Goal: Book appointment/travel/reservation

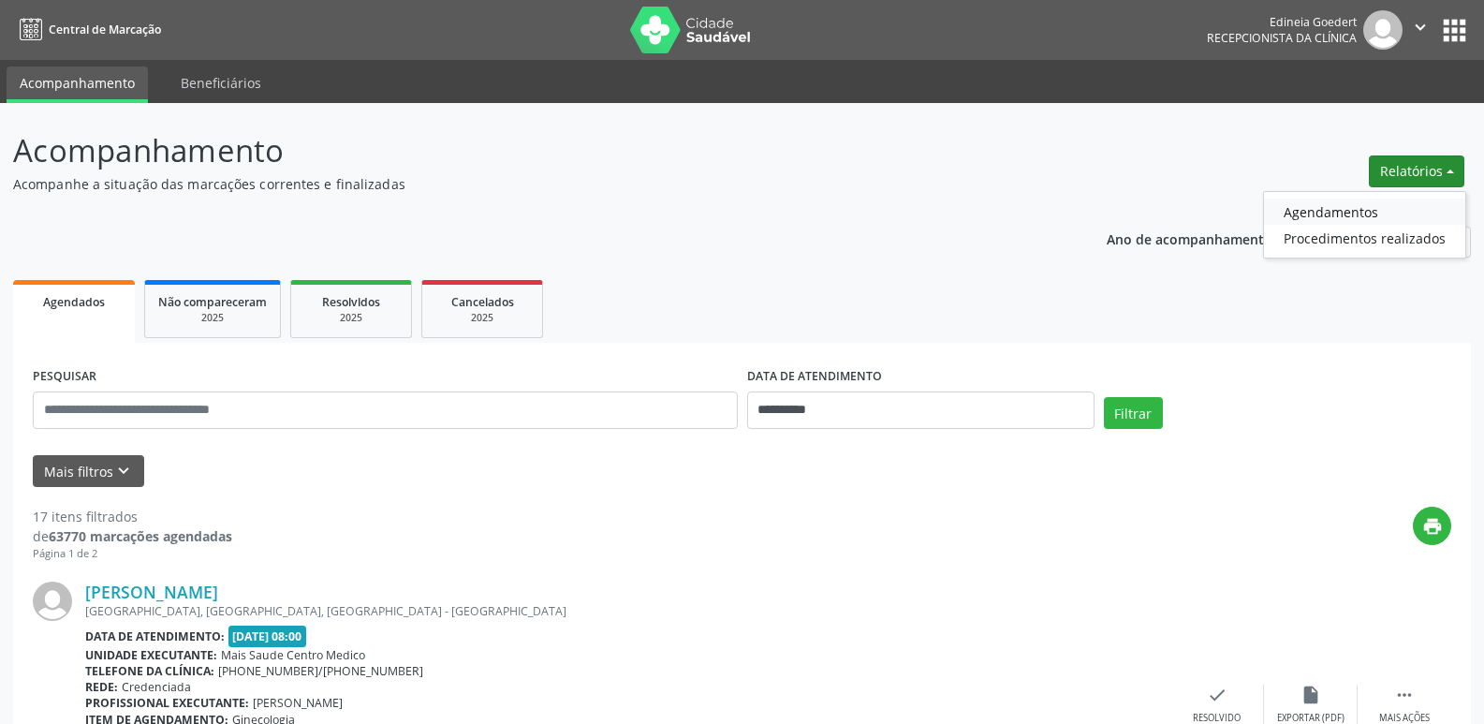
click at [1365, 210] on link "Agendamentos" at bounding box center [1364, 211] width 201 height 26
select select "*"
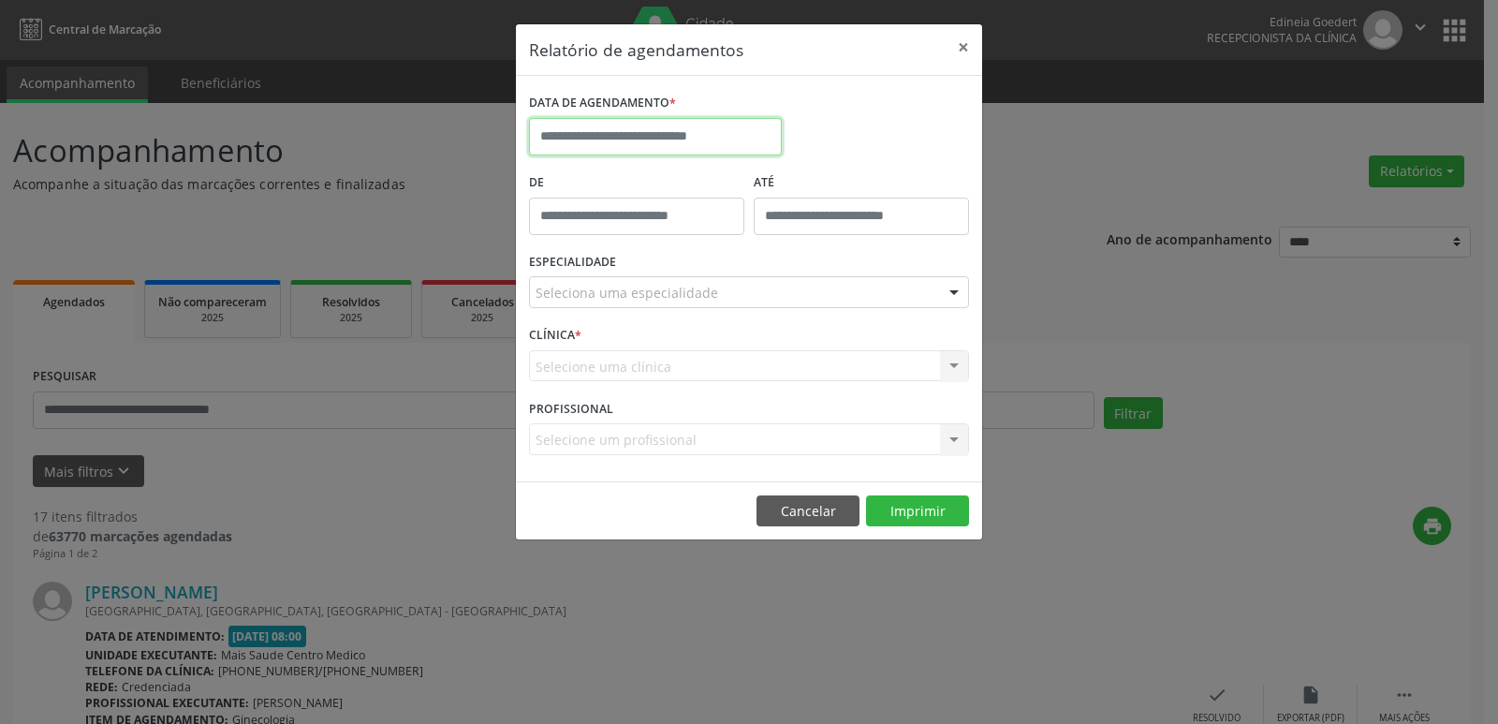
click at [679, 135] on input "text" at bounding box center [655, 136] width 253 height 37
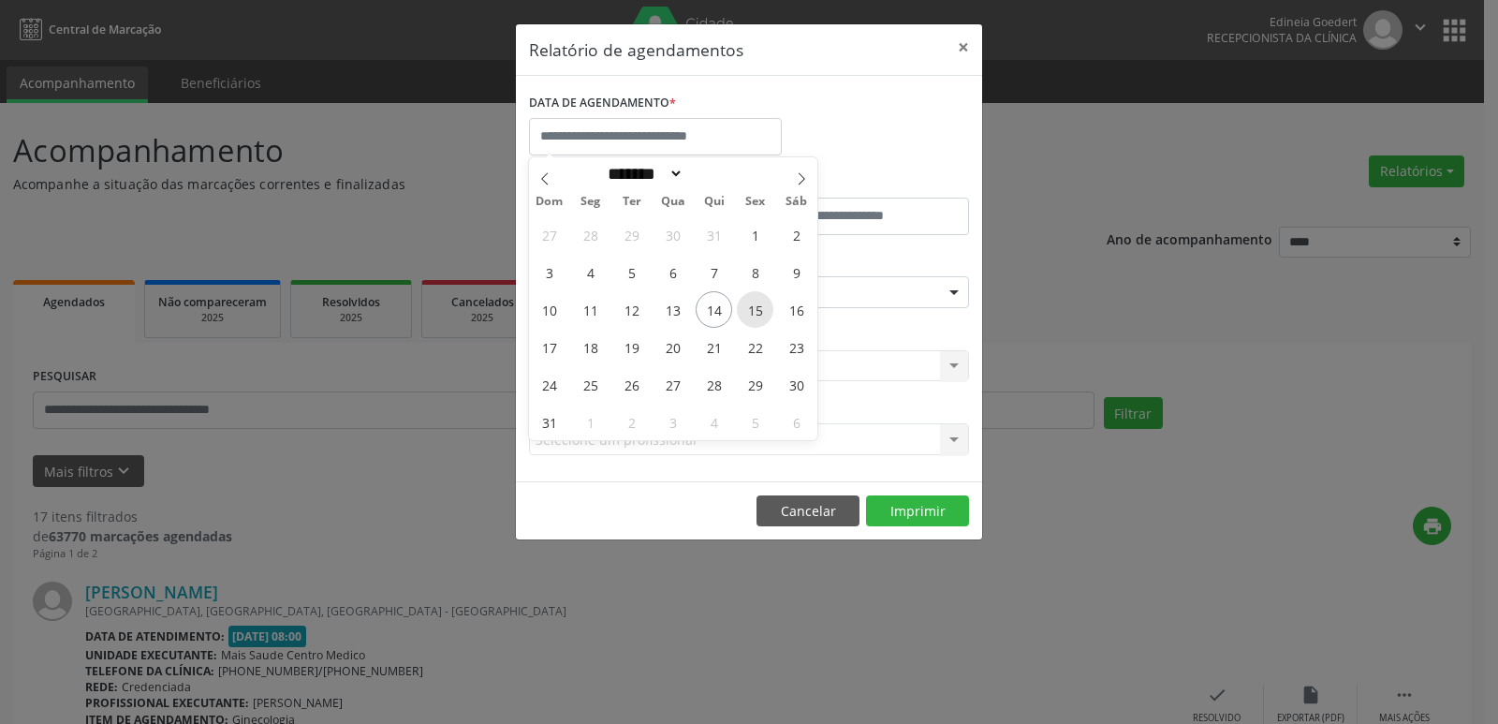
click at [753, 307] on span "15" at bounding box center [755, 309] width 37 height 37
type input "**********"
click at [753, 311] on span "15" at bounding box center [755, 309] width 37 height 37
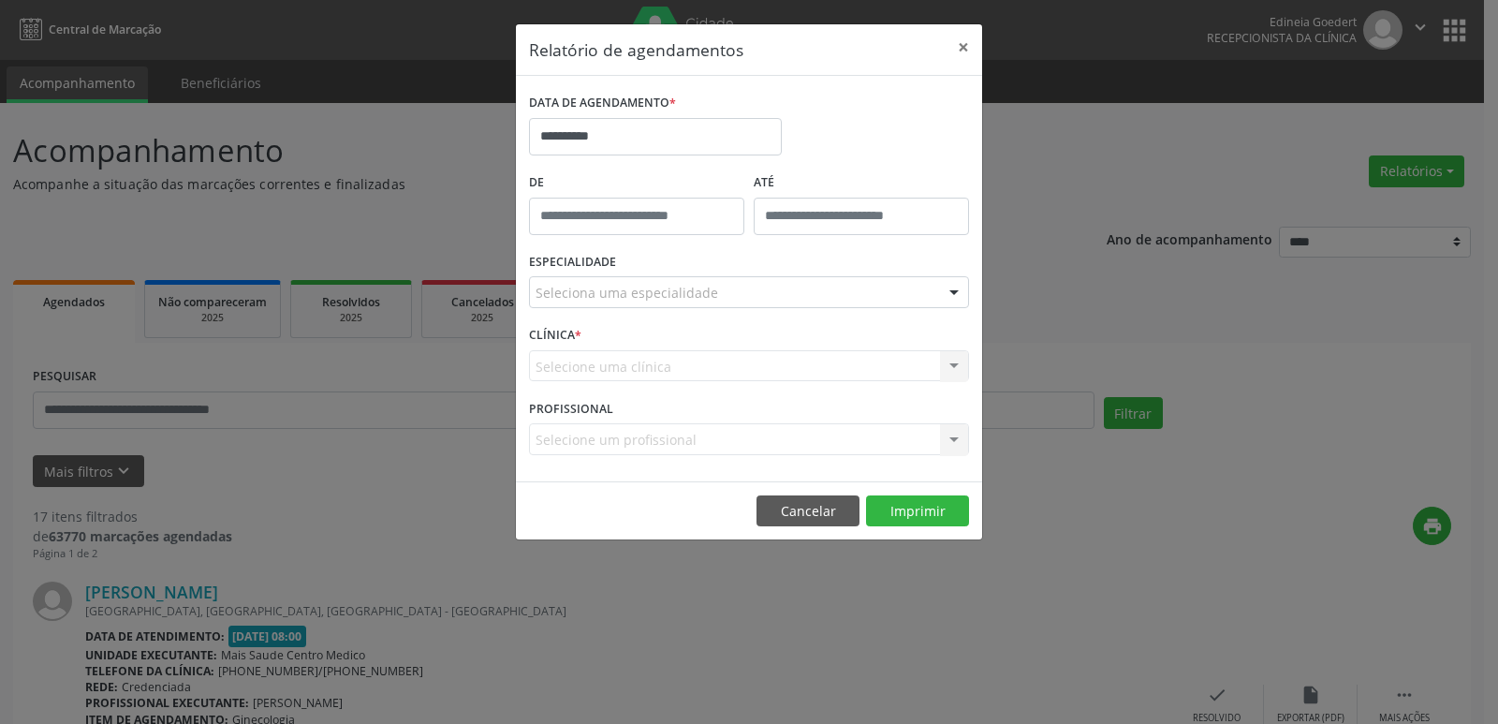
click at [753, 311] on div "ESPECIALIDADE Seleciona uma especialidade Todas as especialidades Alergologia A…" at bounding box center [748, 284] width 449 height 73
click at [727, 297] on div "Seleciona uma especialidade" at bounding box center [749, 292] width 440 height 32
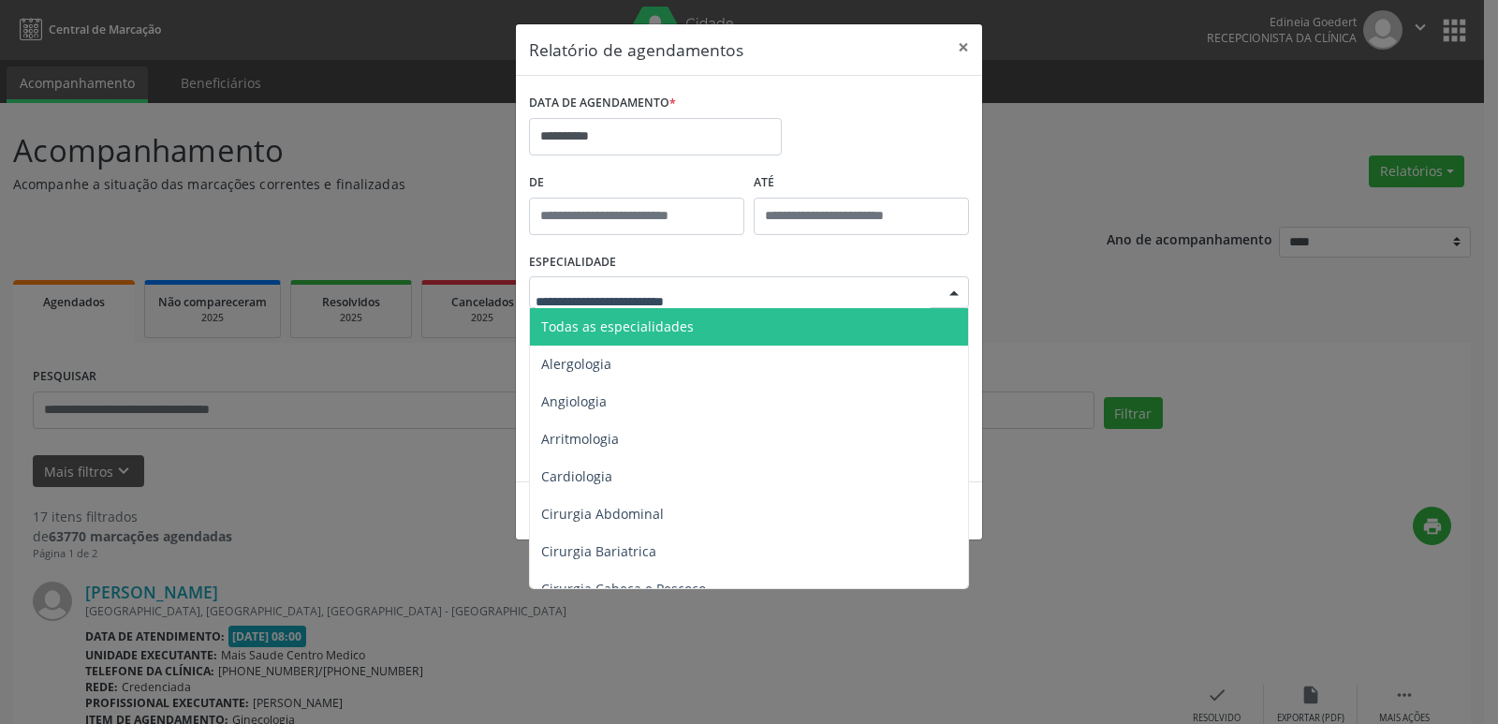
click at [671, 323] on span "Todas as especialidades" at bounding box center [617, 326] width 153 height 18
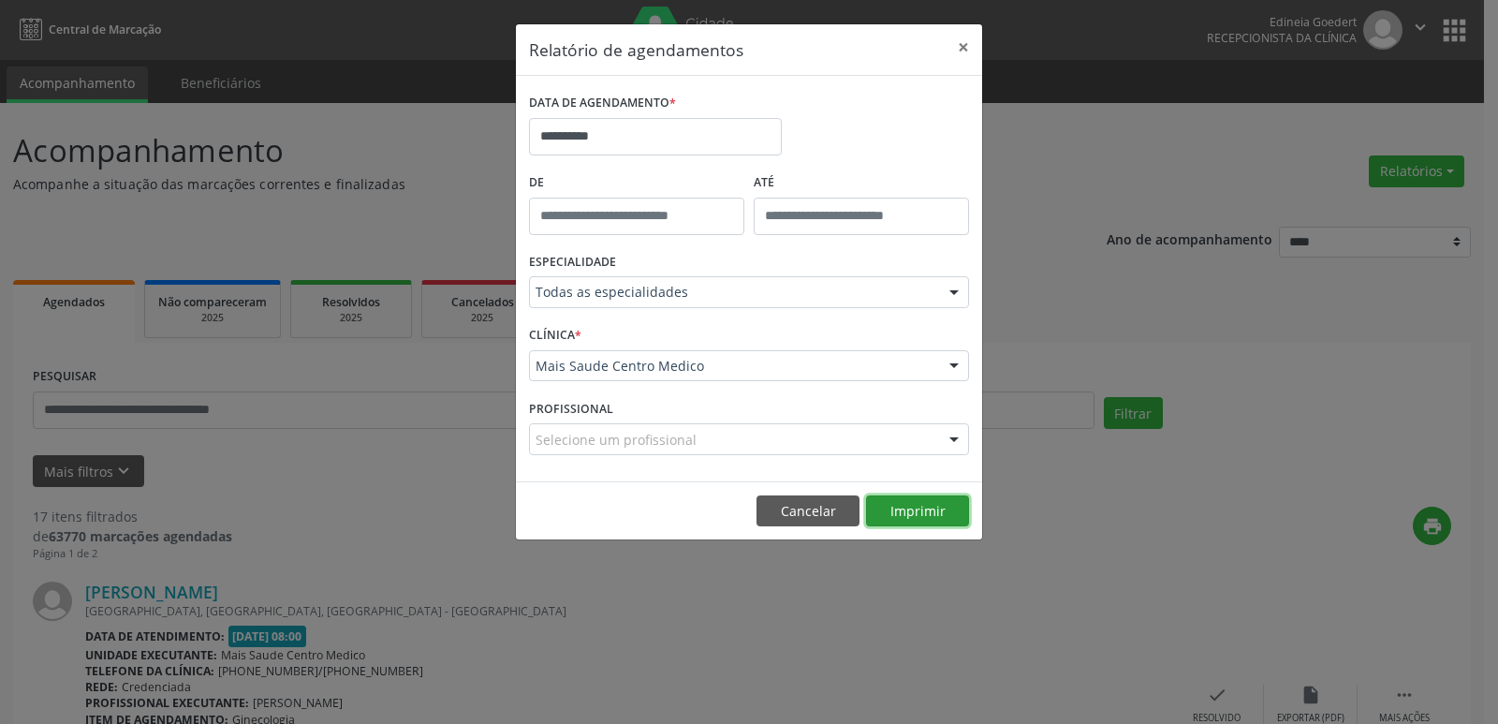
click at [897, 510] on button "Imprimir" at bounding box center [917, 511] width 103 height 32
